Goal: Information Seeking & Learning: Learn about a topic

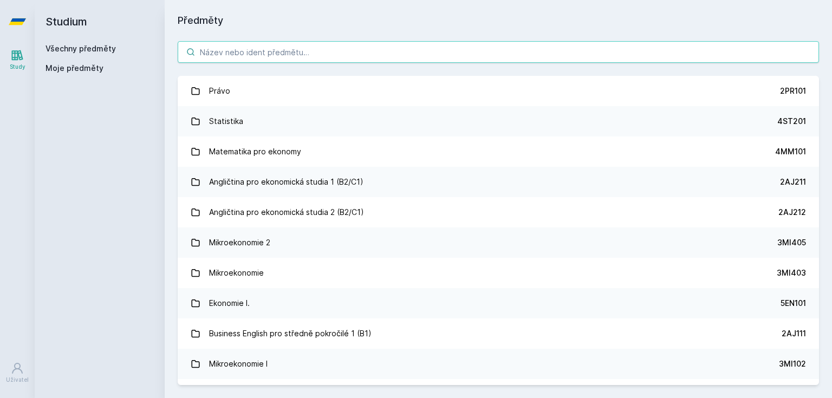
click at [333, 55] on input "search" at bounding box center [498, 52] width 641 height 22
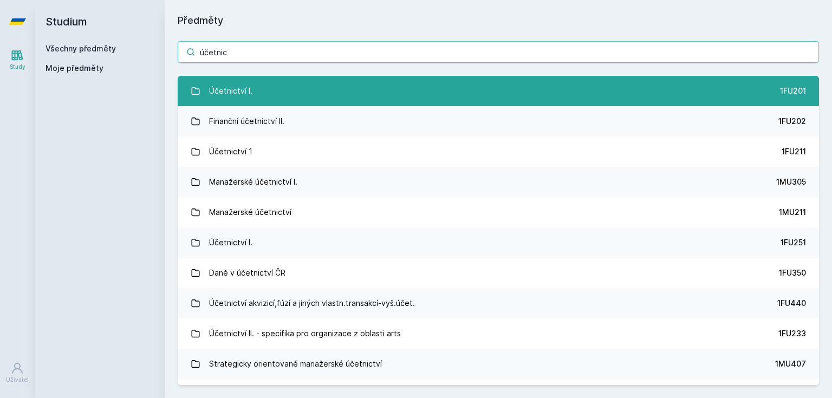
type input "účetnic"
click at [235, 86] on div "Účetnictví I." at bounding box center [230, 91] width 43 height 22
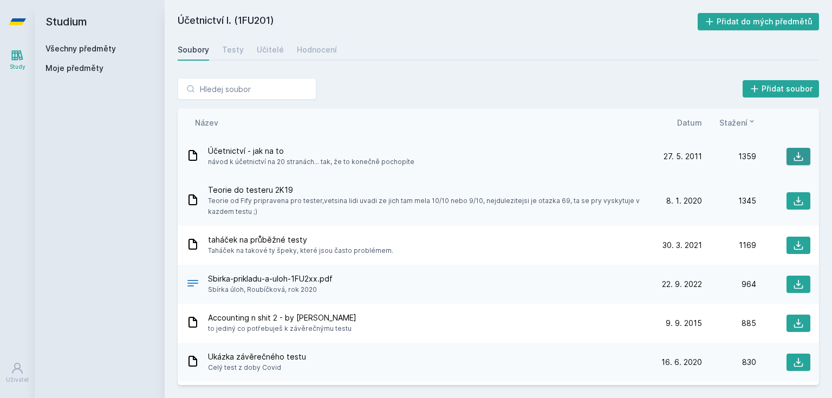
click at [788, 152] on button at bounding box center [799, 156] width 24 height 17
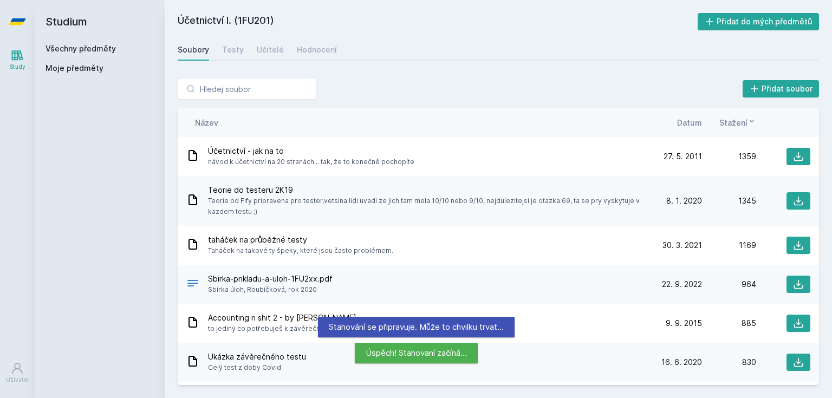
click at [692, 121] on span "Datum" at bounding box center [689, 122] width 25 height 11
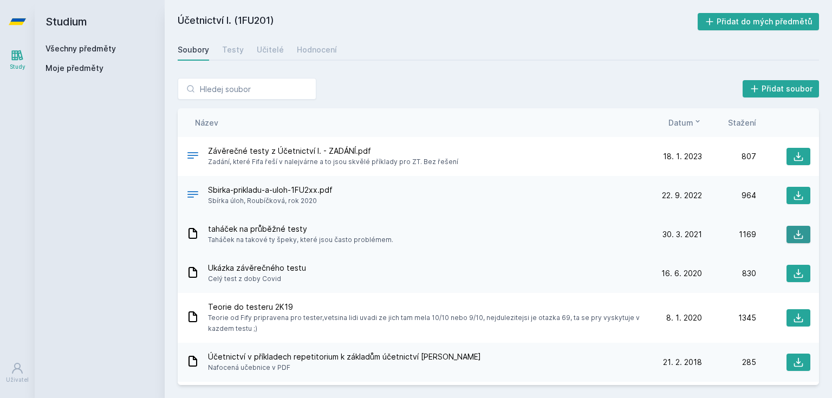
click at [800, 233] on button at bounding box center [799, 234] width 24 height 17
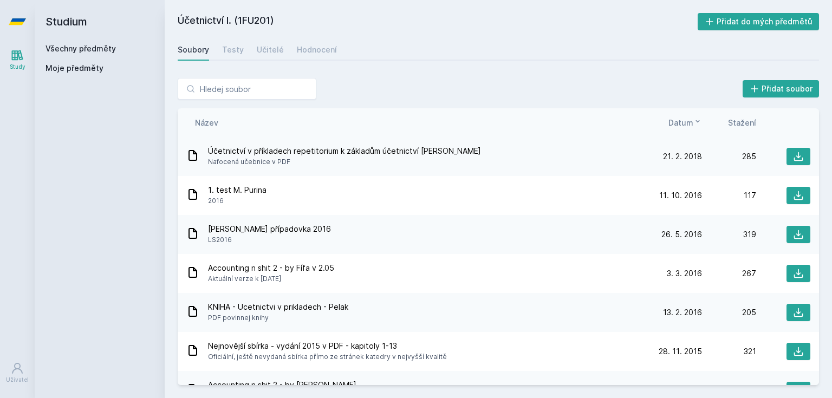
scroll to position [217, 0]
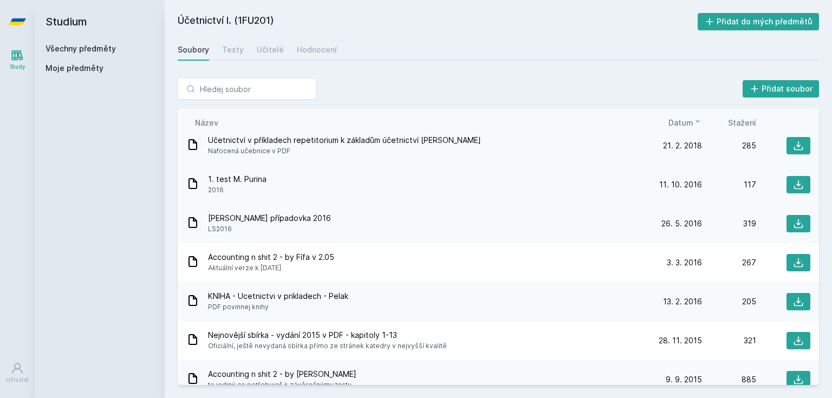
drag, startPoint x: 793, startPoint y: 180, endPoint x: 782, endPoint y: 180, distance: 10.8
click at [793, 180] on icon at bounding box center [798, 184] width 11 height 11
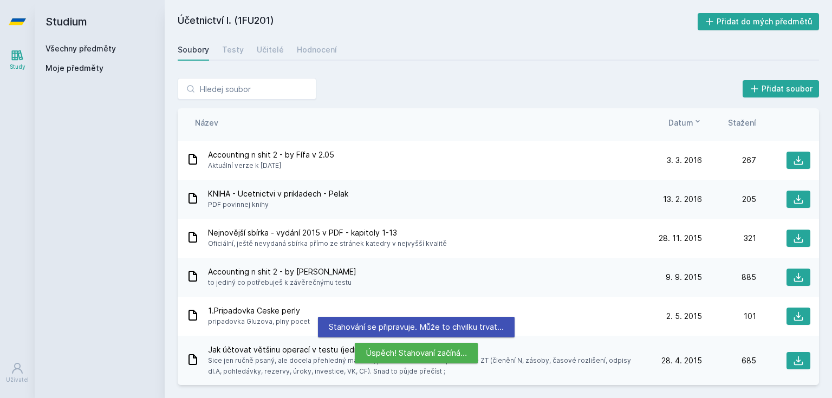
scroll to position [347, 0]
